Goal: Find specific fact: Find specific page/section

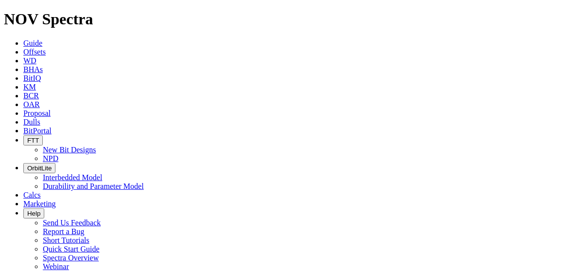
drag, startPoint x: 364, startPoint y: 53, endPoint x: 292, endPoint y: 45, distance: 72.3
paste input "21513"
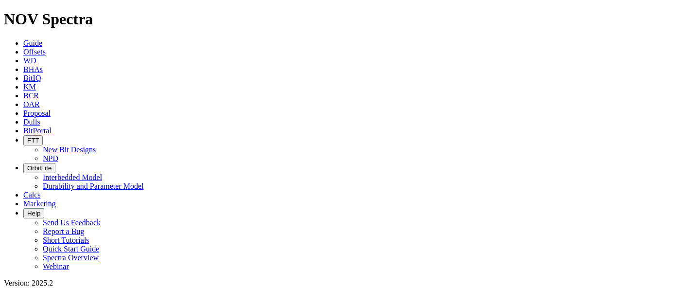
drag, startPoint x: 513, startPoint y: 40, endPoint x: 442, endPoint y: 40, distance: 71.5
paste input "37"
type input "S321373"
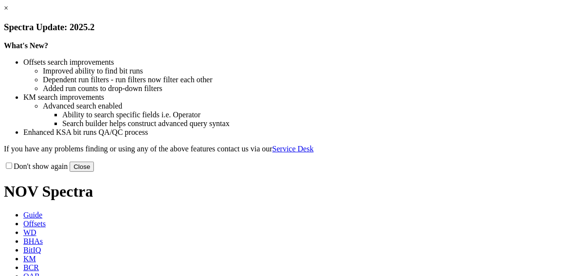
click at [8, 12] on link "×" at bounding box center [6, 8] width 4 height 8
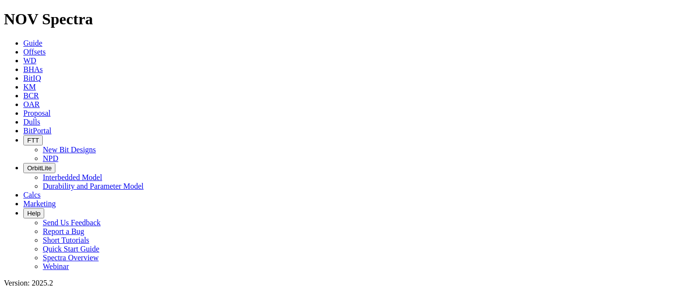
scroll to position [757, 0]
